Goal: Find specific page/section: Find specific page/section

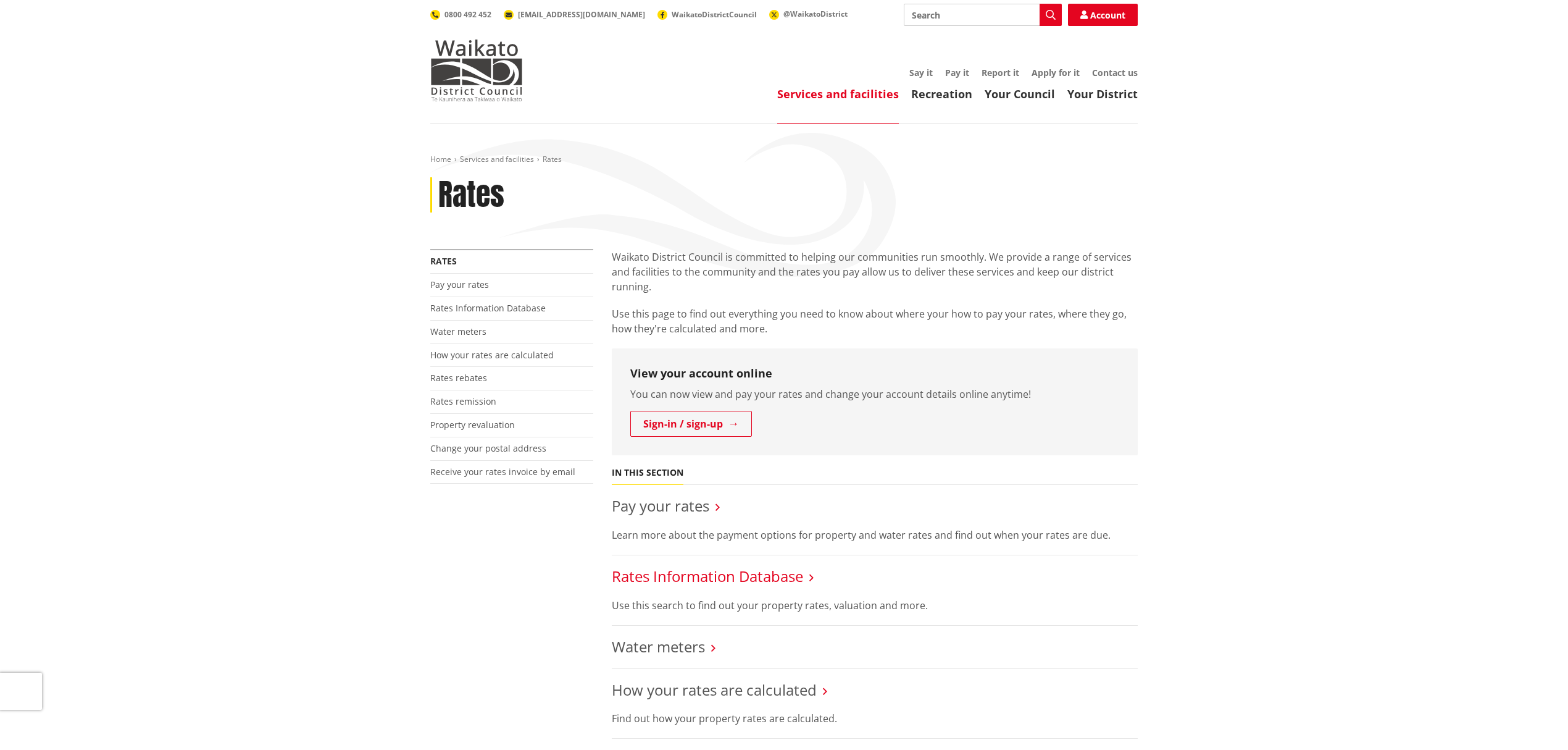
click at [710, 584] on link "Rates Information Database" at bounding box center [708, 575] width 192 height 20
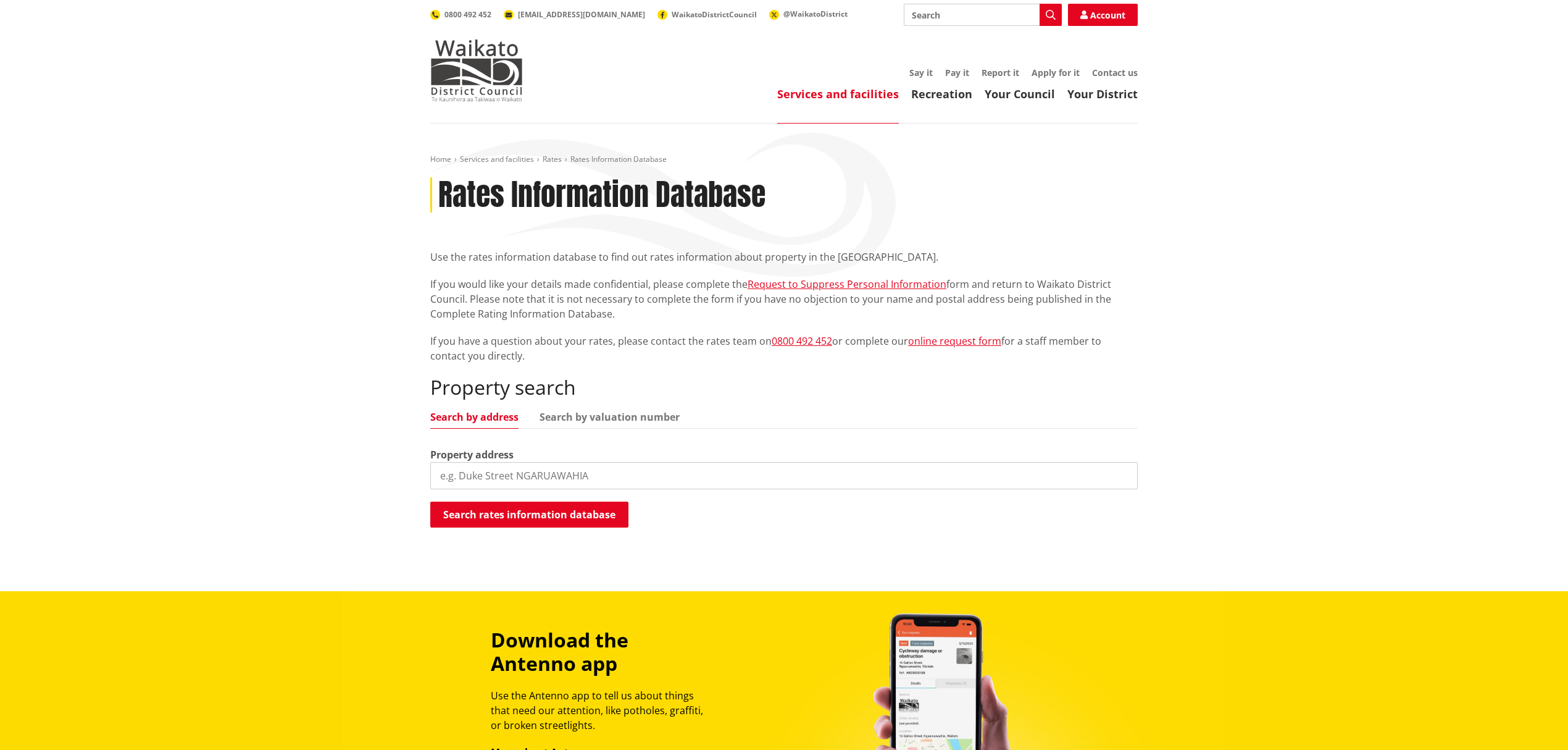
click at [475, 475] on input "search" at bounding box center [784, 476] width 708 height 27
type input "6"
type input "702 Tahuroa"
